Goal: Information Seeking & Learning: Learn about a topic

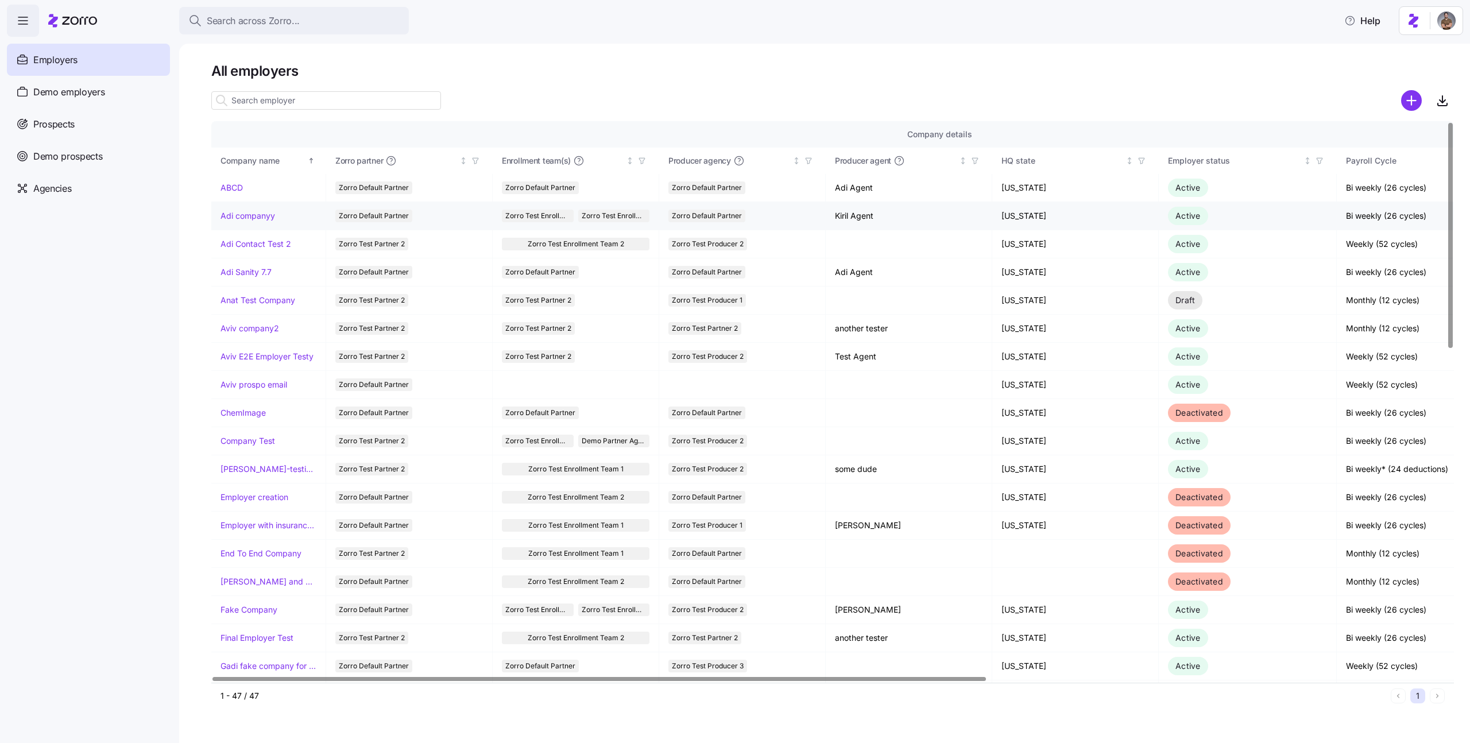
click at [247, 216] on link "Adi companyy" at bounding box center [247, 215] width 55 height 11
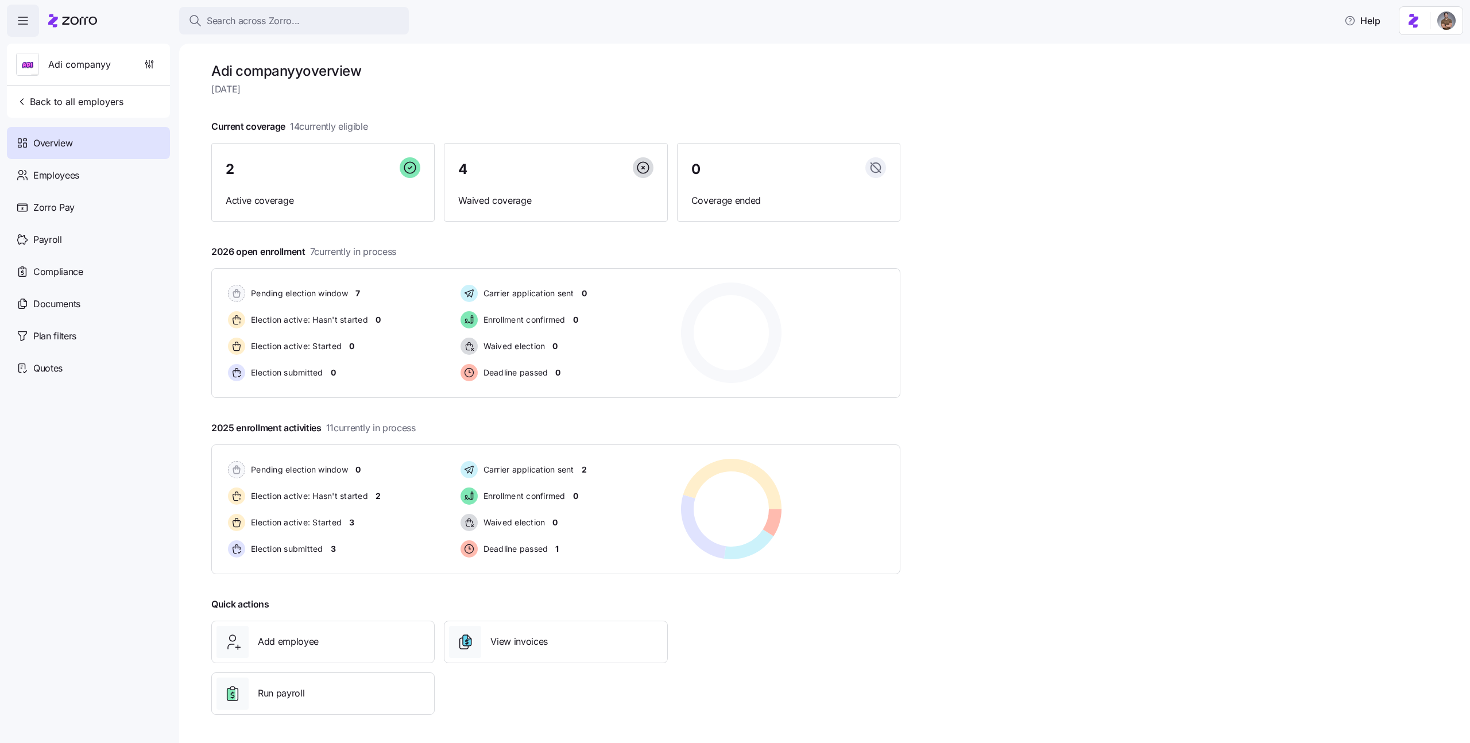
click at [350, 442] on div at bounding box center [555, 439] width 689 height 9
click at [340, 493] on span "Election active: Hasn't started" at bounding box center [307, 495] width 121 height 11
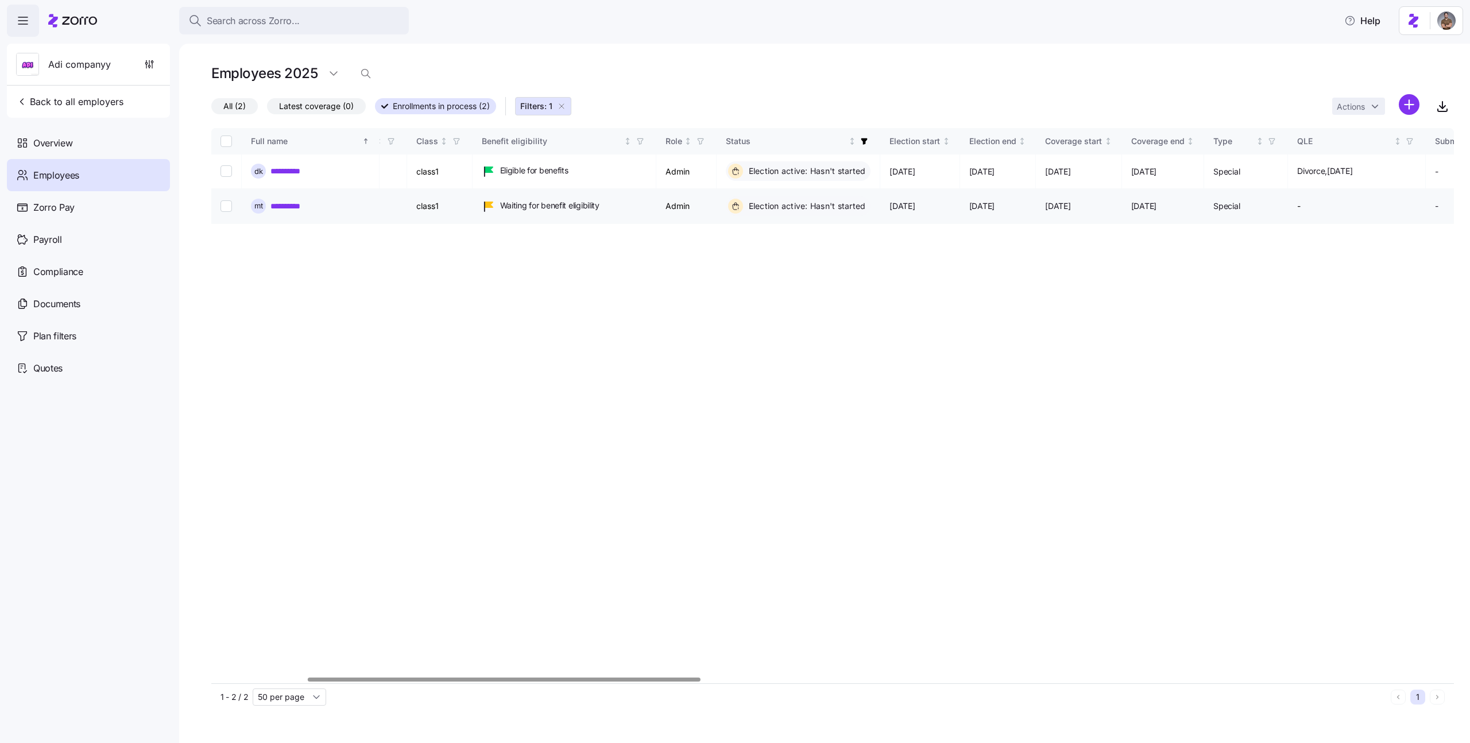
scroll to position [0, 389]
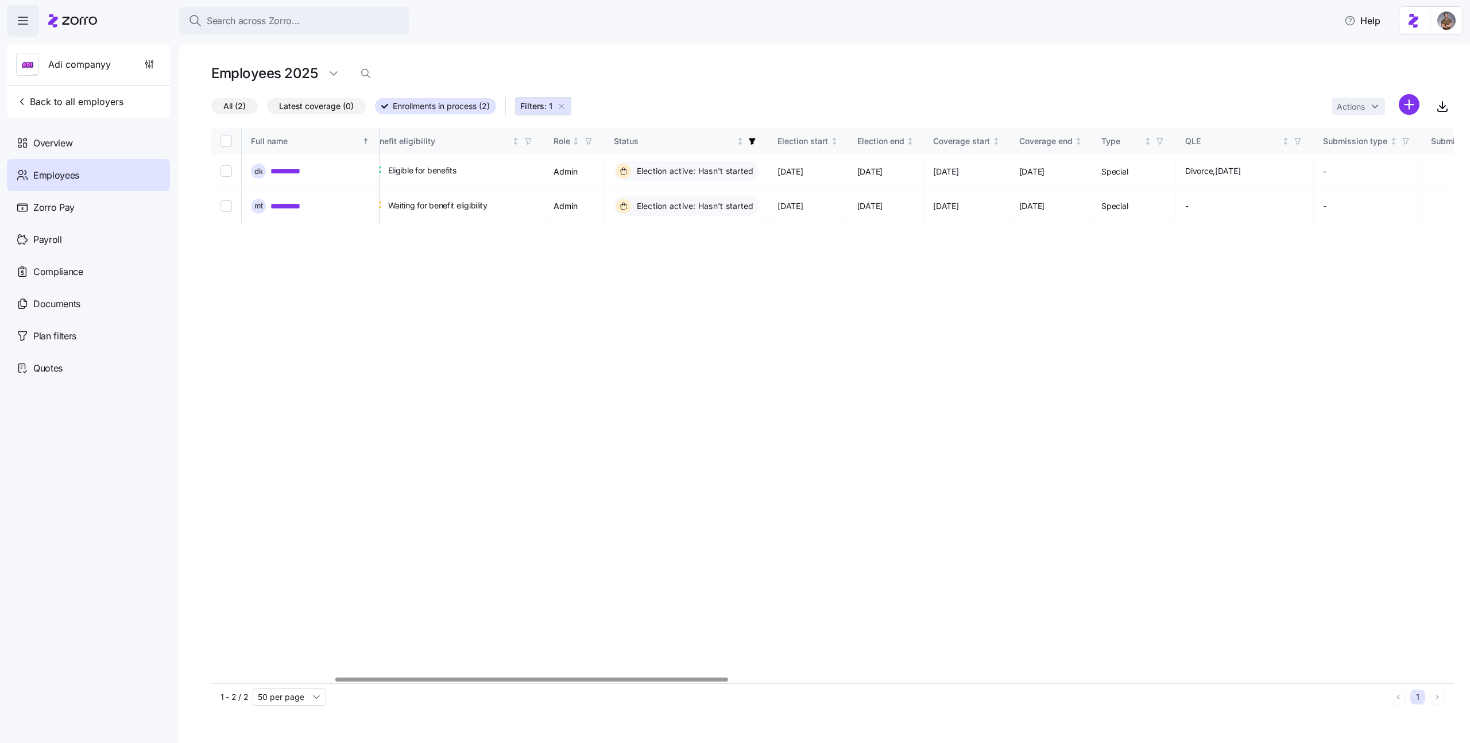
click at [566, 102] on icon "button" at bounding box center [561, 106] width 9 height 9
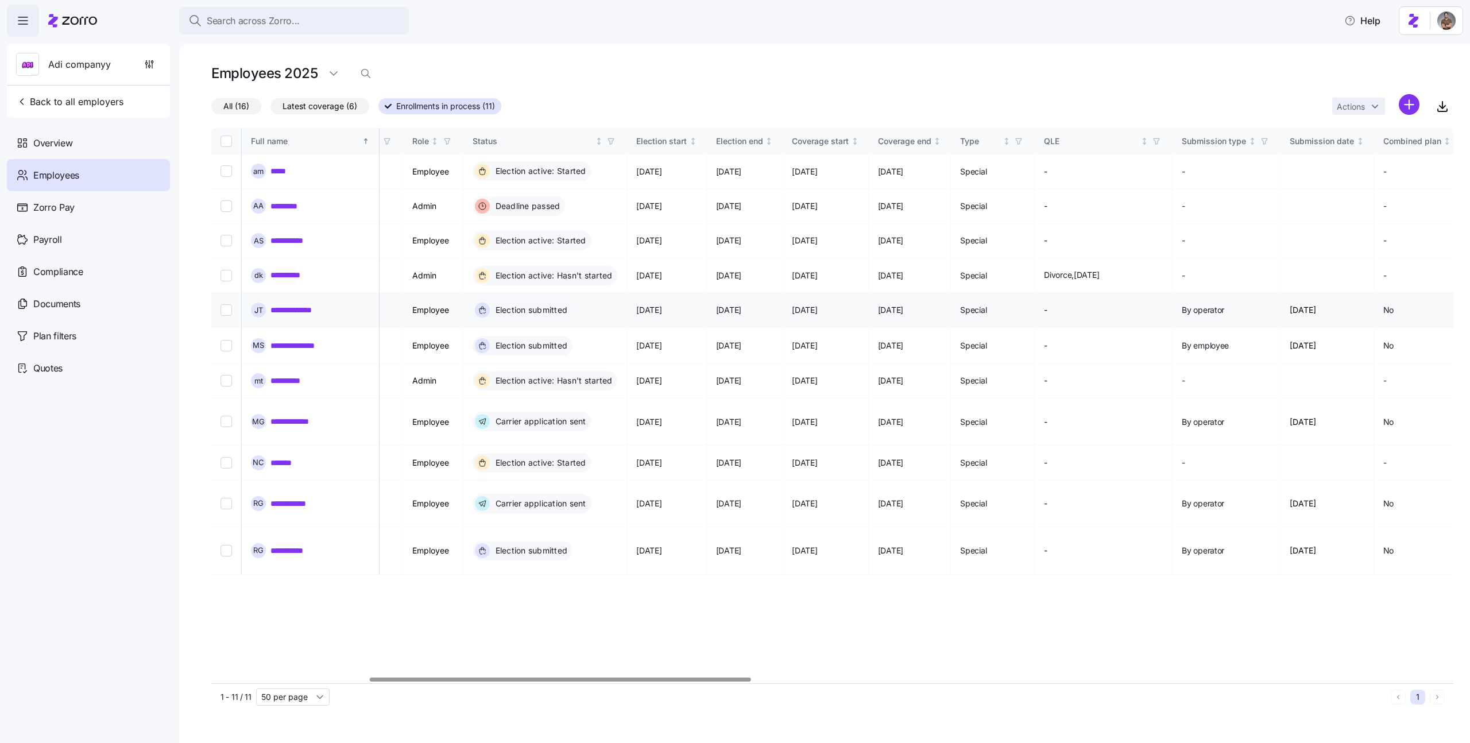
scroll to position [0, 536]
click at [227, 235] on input "Select record 3" at bounding box center [225, 240] width 11 height 11
checkbox input "true"
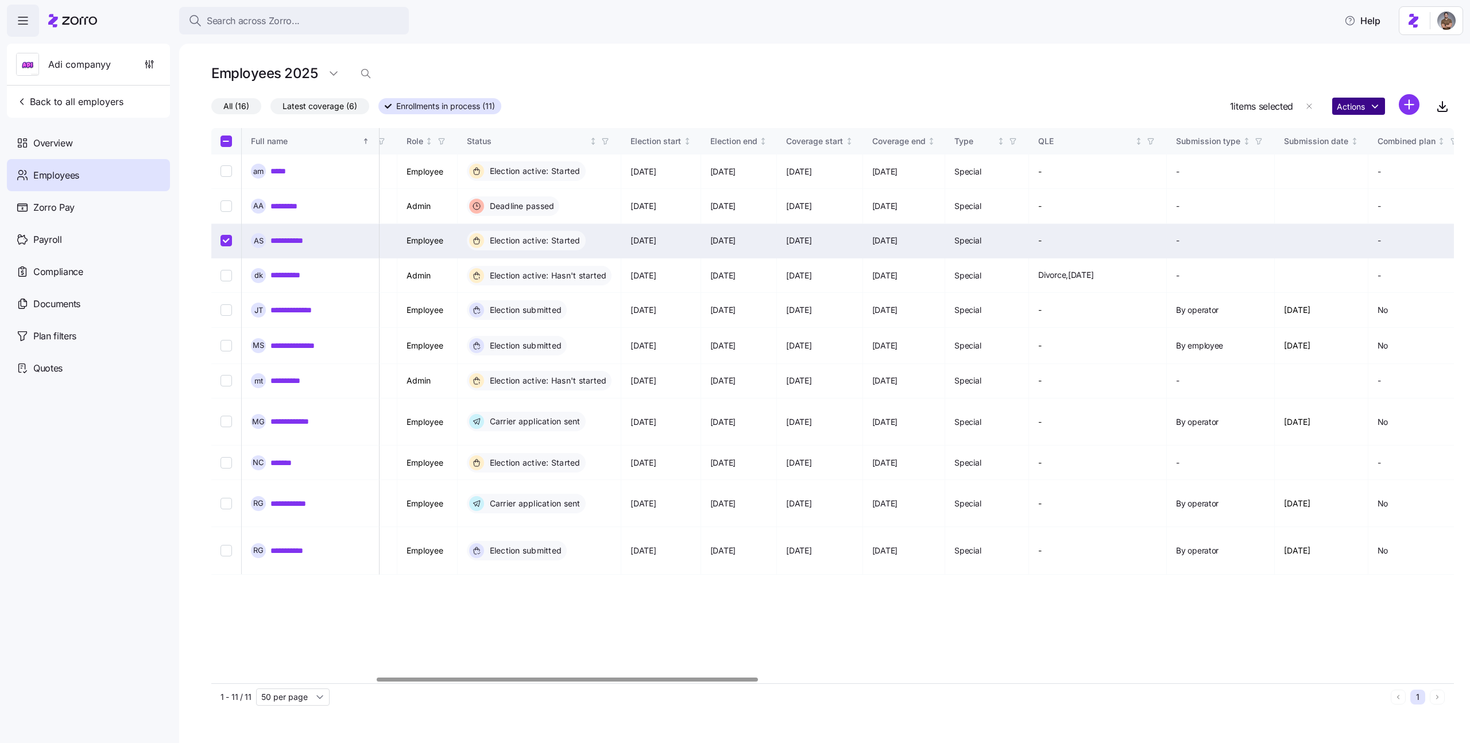
click at [1350, 114] on div "Actions" at bounding box center [1375, 106] width 87 height 25
click at [1367, 109] on html "Search across Zorro... Help Adi companyy Back to all employers Overview Employe…" at bounding box center [735, 368] width 1470 height 736
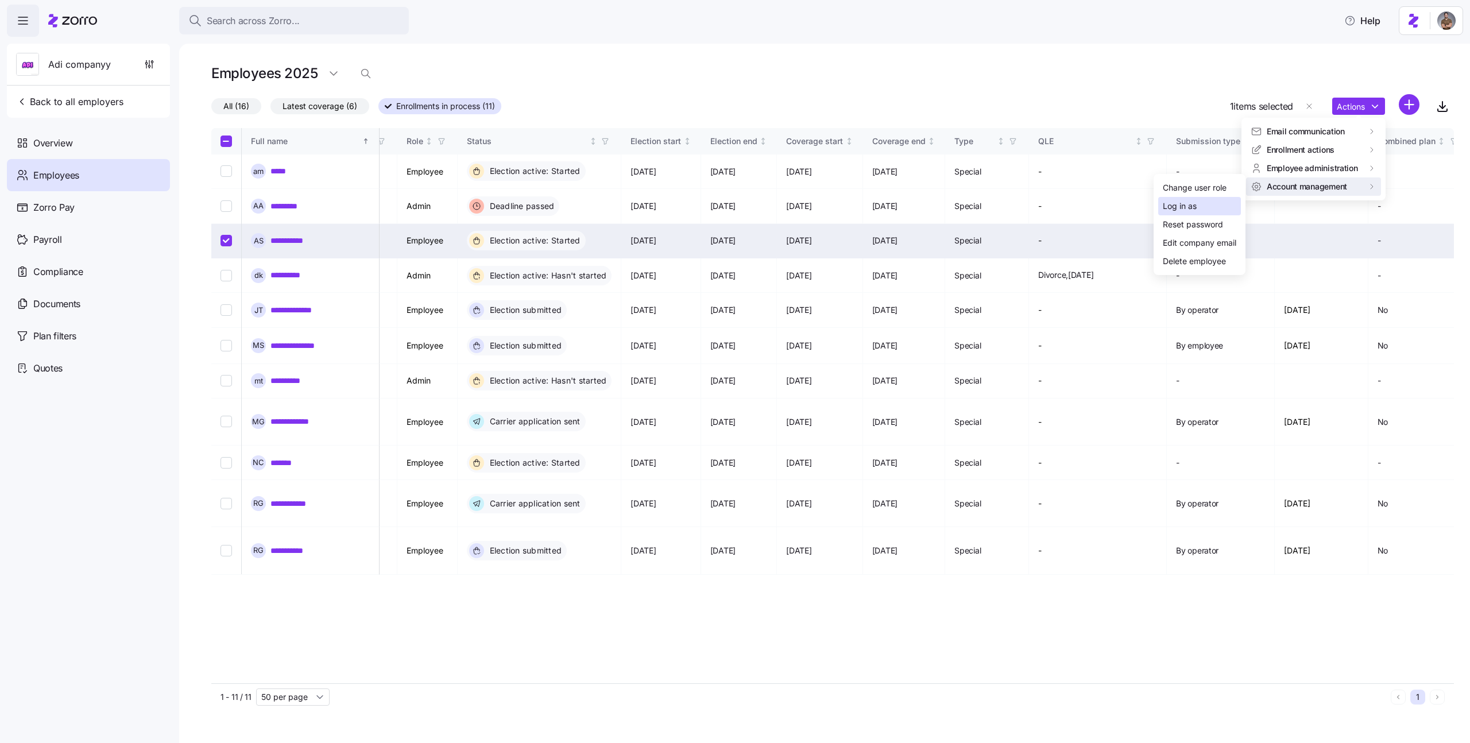
click at [1207, 202] on div "Log in as" at bounding box center [1199, 206] width 83 height 18
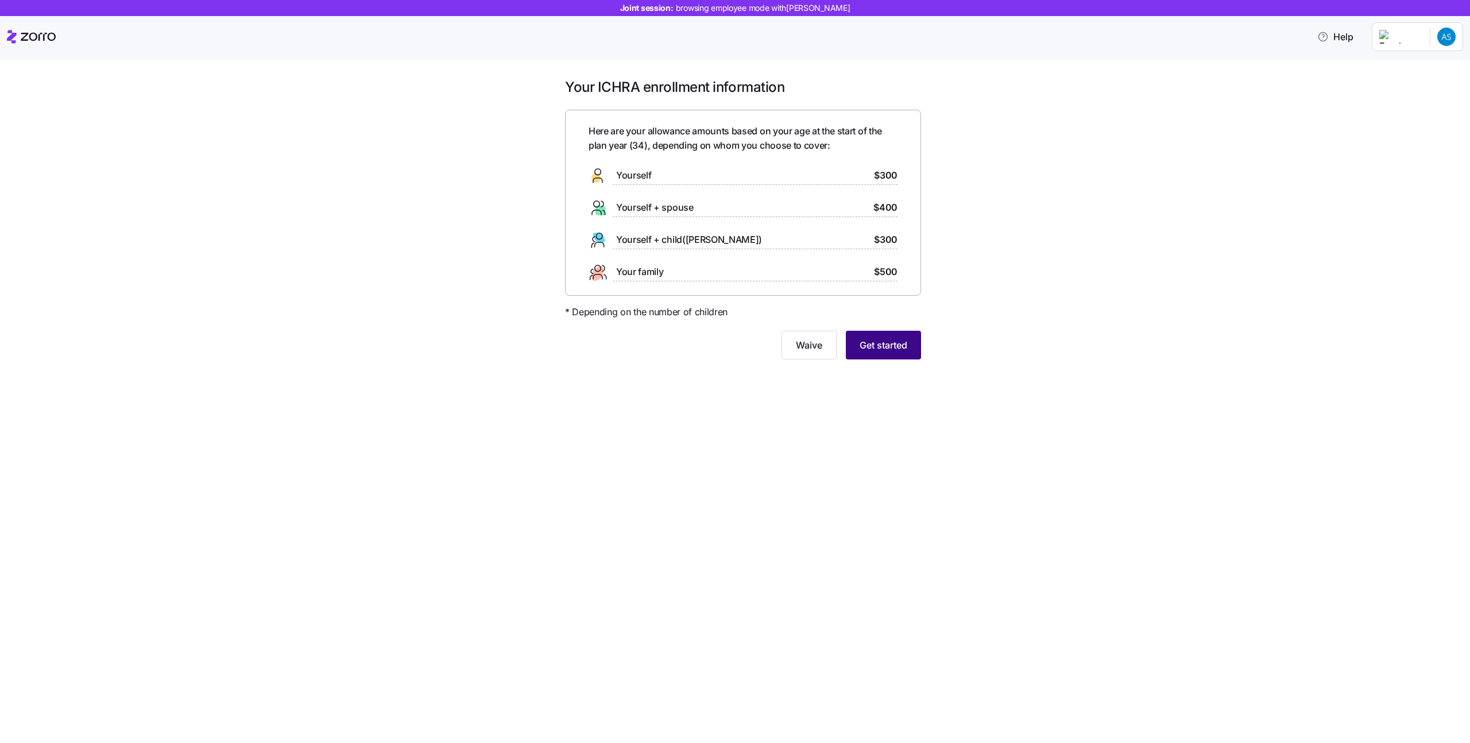
click at [880, 345] on span "Get started" at bounding box center [883, 345] width 48 height 14
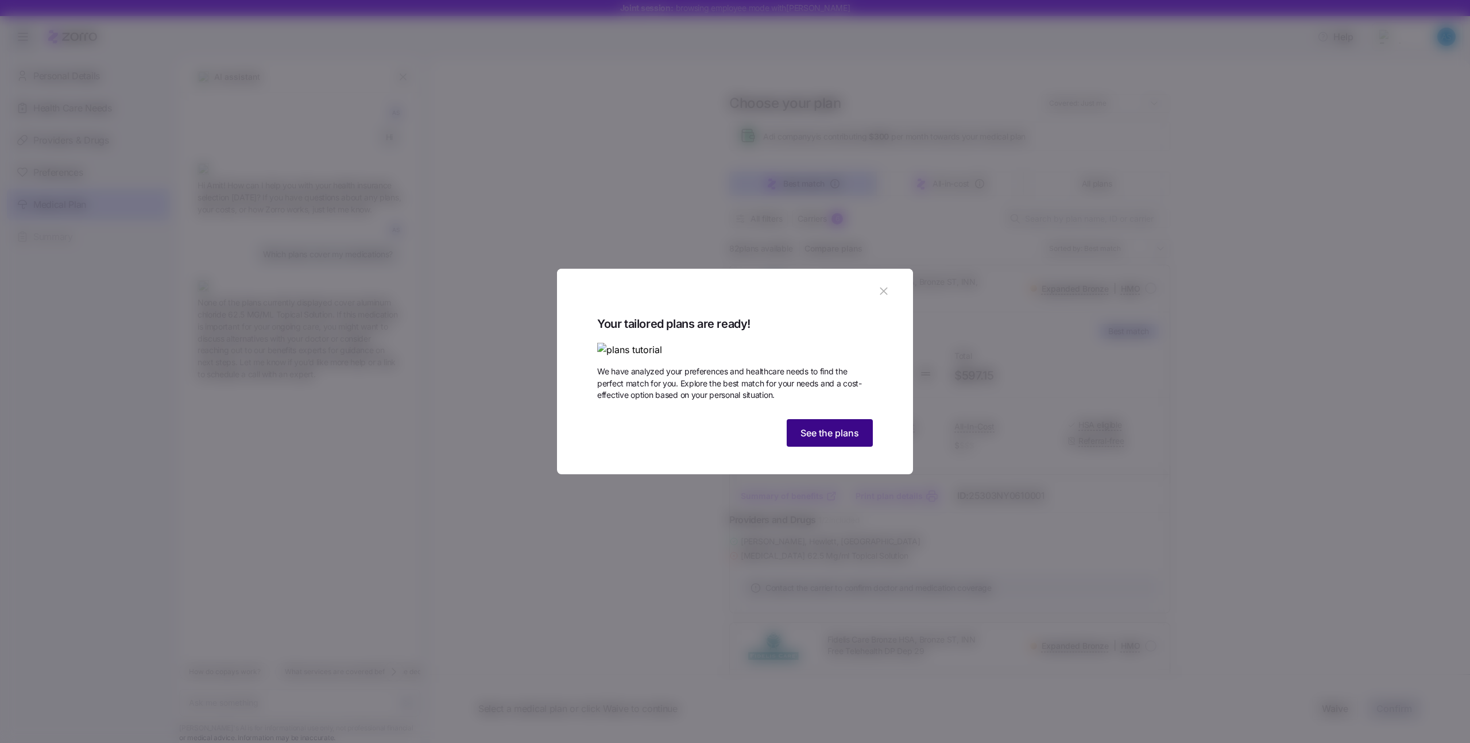
click at [859, 447] on button "See the plans" at bounding box center [830, 433] width 86 height 28
type textarea "x"
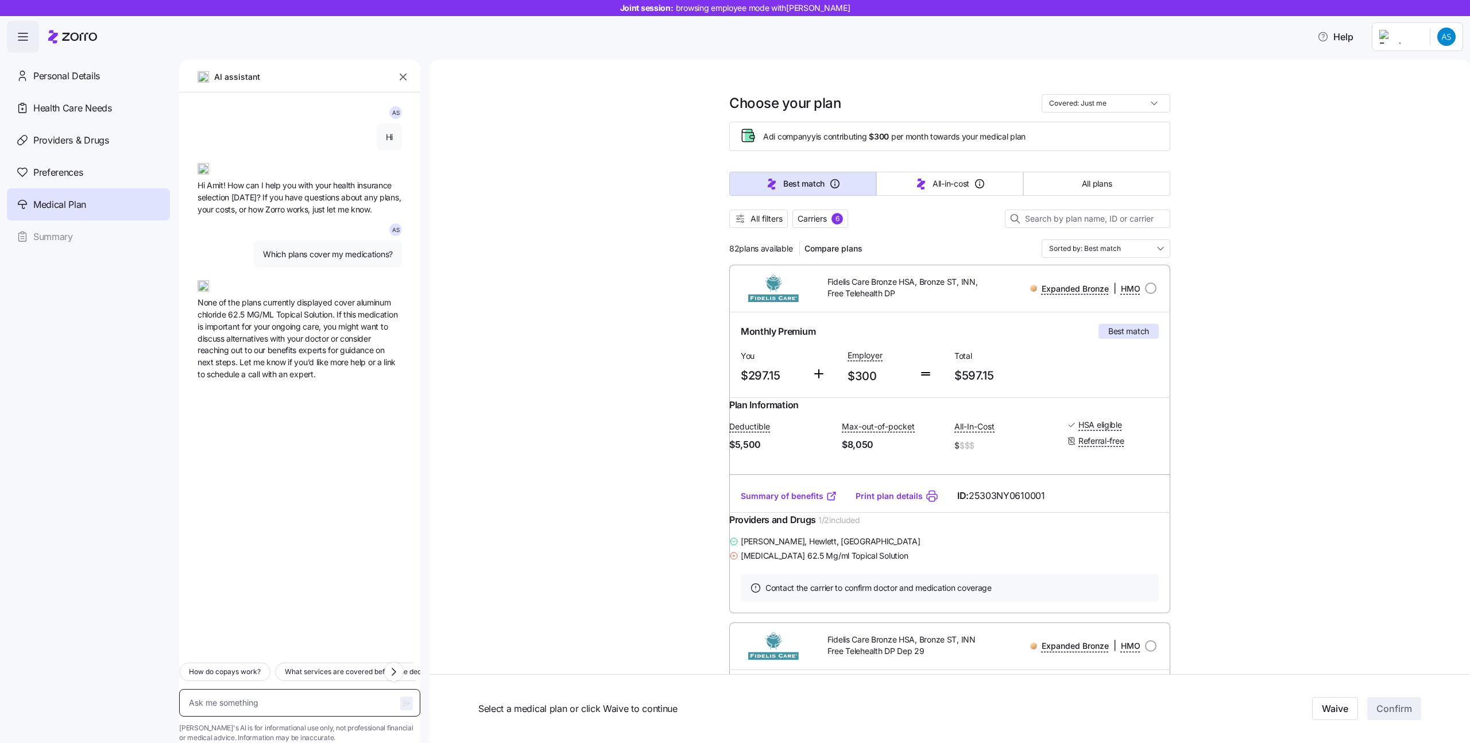
click at [282, 689] on textarea at bounding box center [299, 703] width 241 height 28
type textarea "H"
type textarea "x"
type textarea "Hi"
type textarea "x"
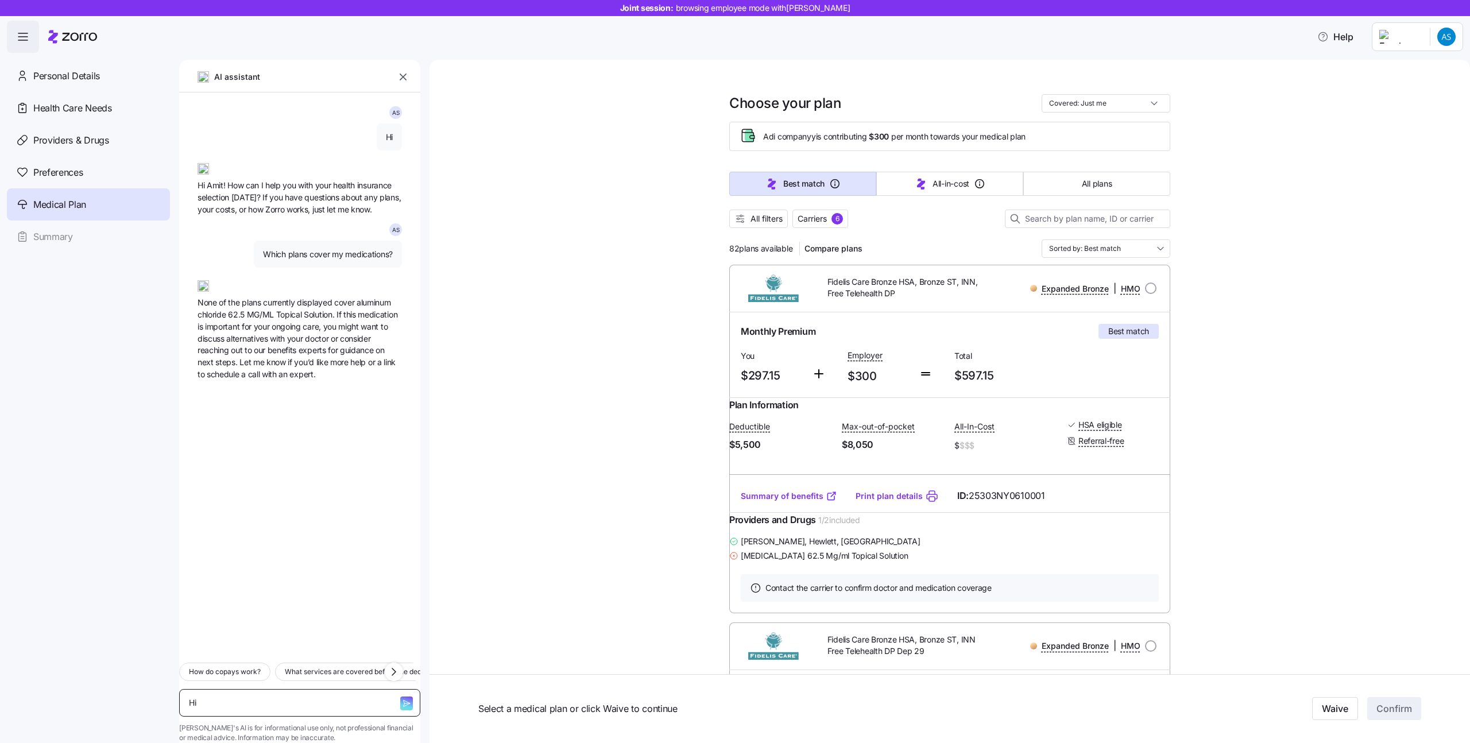
type textarea "Hi"
type textarea "x"
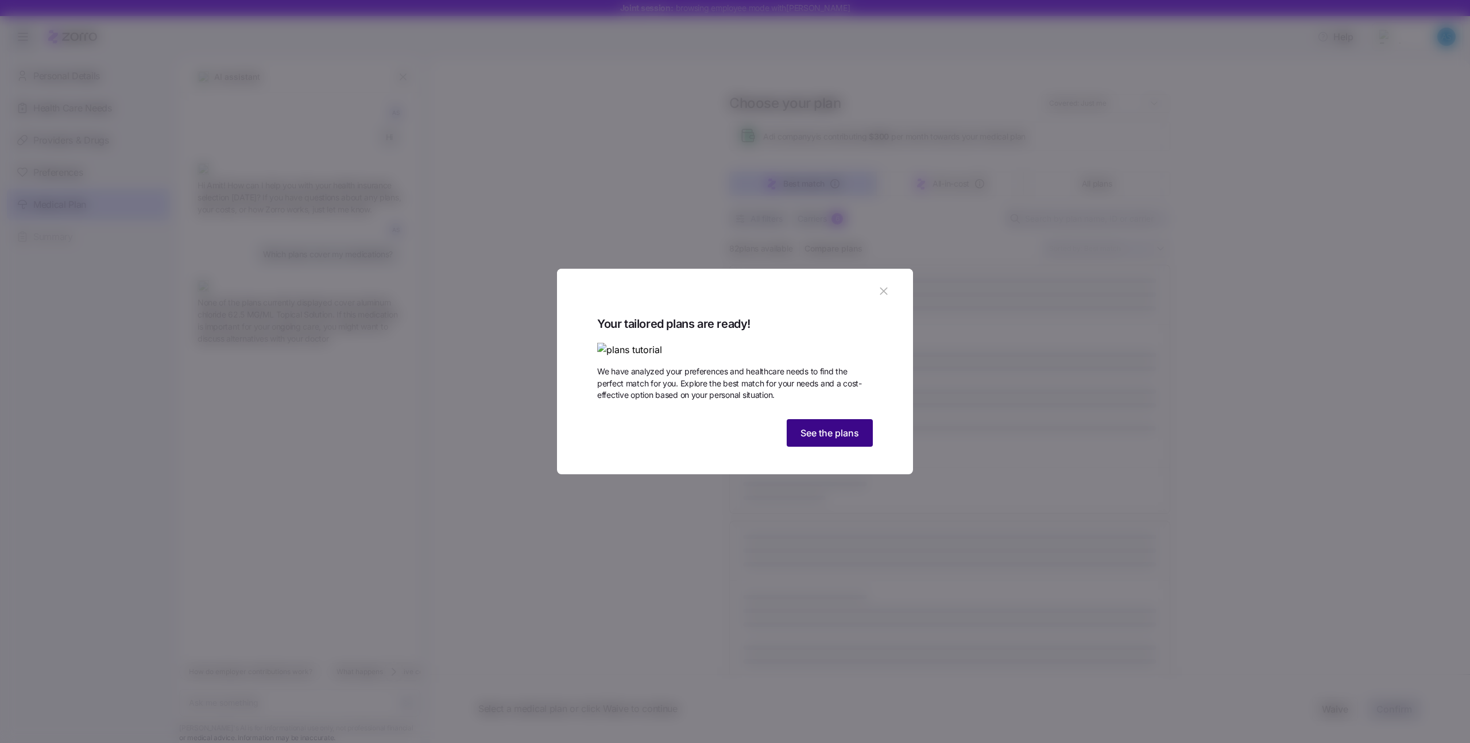
click at [822, 440] on span "See the plans" at bounding box center [829, 433] width 59 height 14
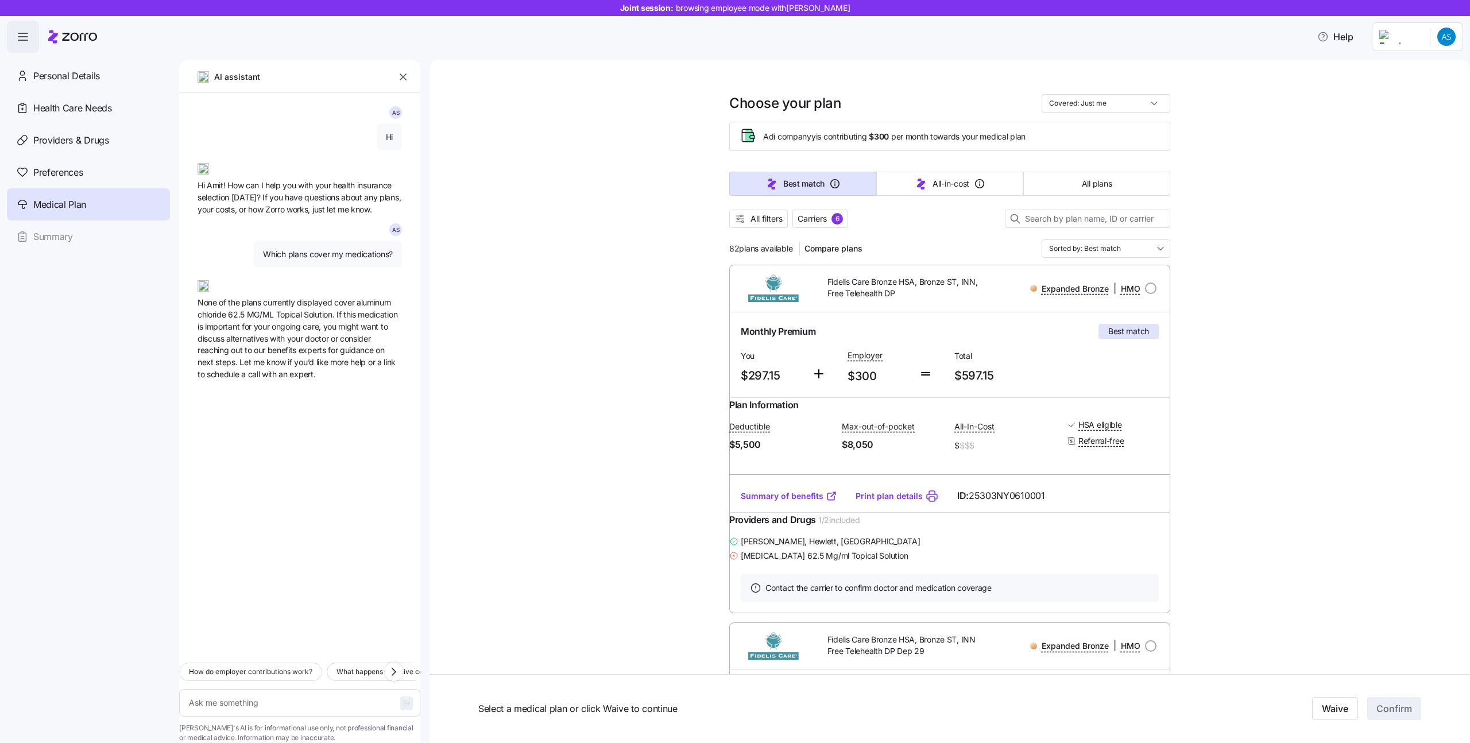
type textarea "x"
